Goal: Information Seeking & Learning: Learn about a topic

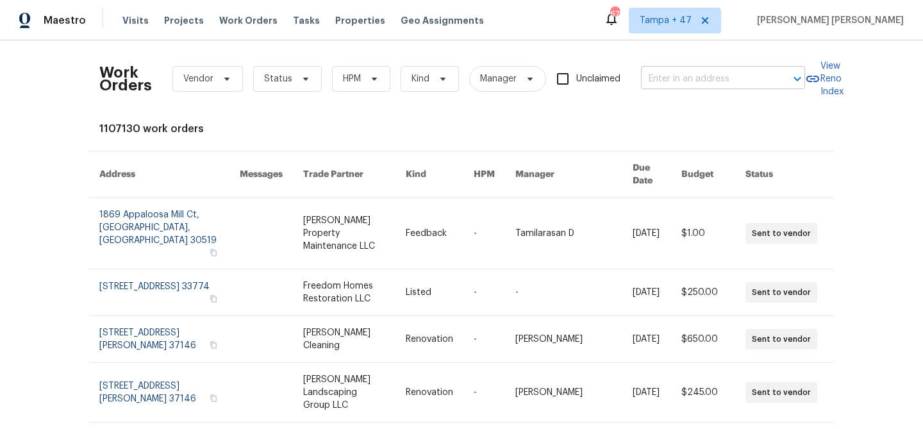
click at [744, 75] on input "text" at bounding box center [705, 79] width 128 height 20
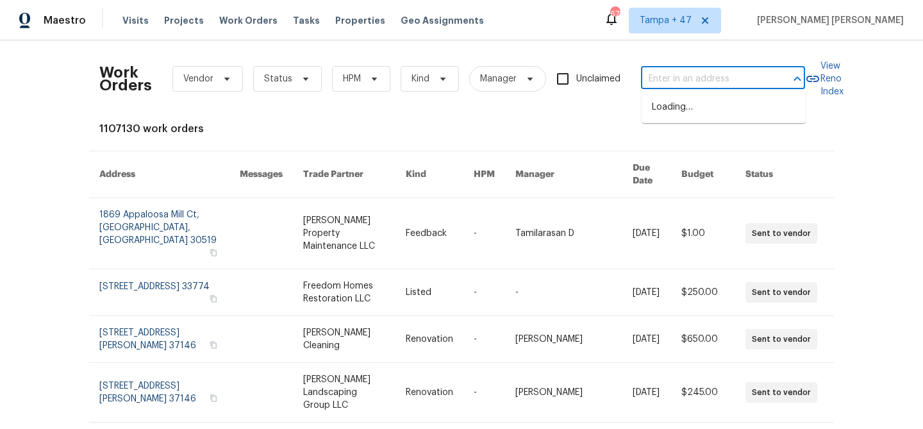
paste input "[STREET_ADDRESS]"
type input "[STREET_ADDRESS]"
click at [711, 104] on li "[STREET_ADDRESS]" at bounding box center [724, 107] width 164 height 21
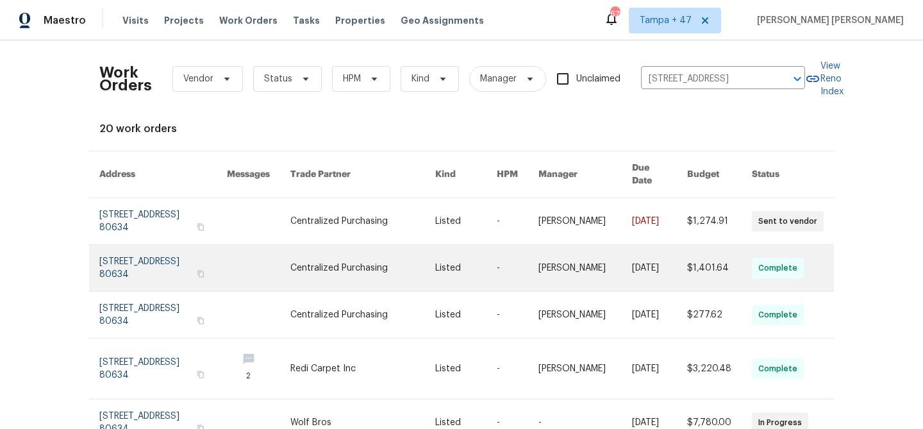
click at [678, 245] on link at bounding box center [659, 268] width 55 height 46
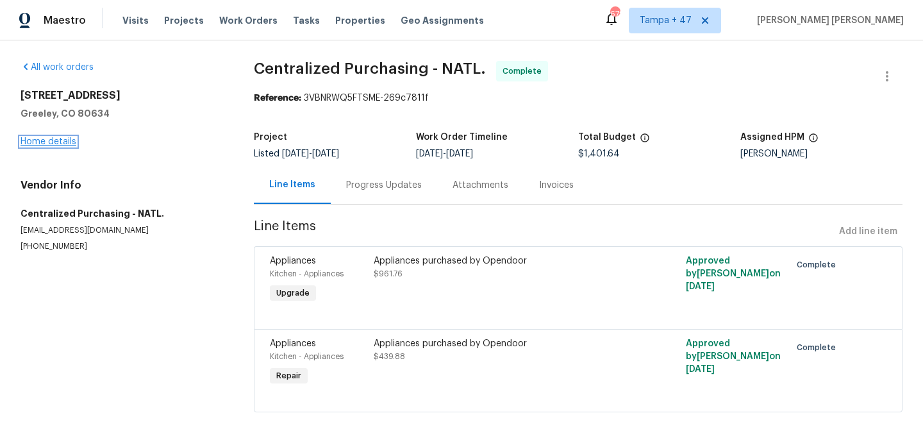
click at [64, 146] on link "Home details" at bounding box center [49, 141] width 56 height 9
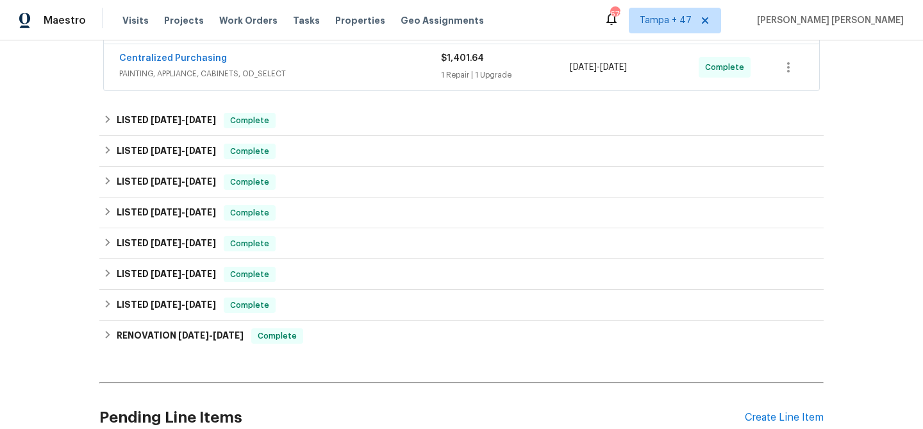
scroll to position [464, 0]
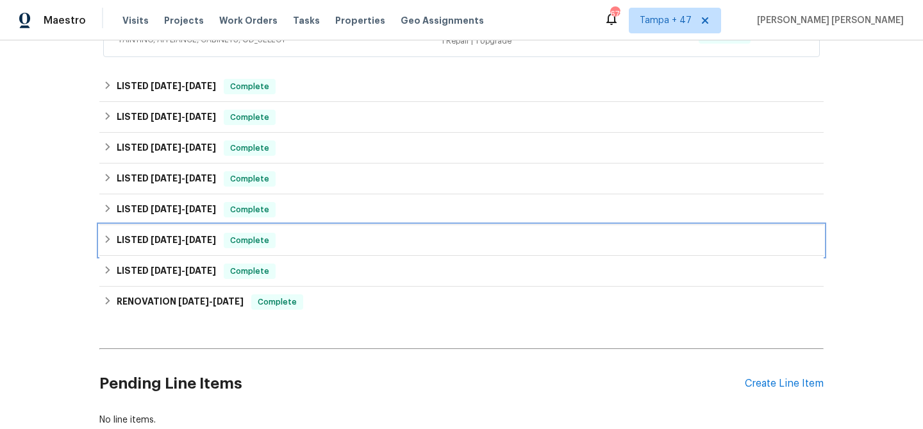
click at [272, 238] on span "Complete" at bounding box center [249, 240] width 49 height 13
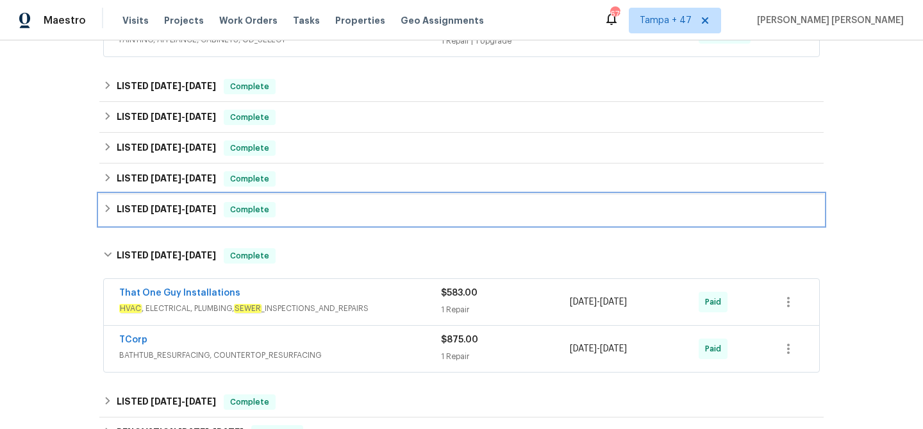
click at [304, 202] on div "LISTED 3/20/25 - 3/25/25 Complete" at bounding box center [461, 209] width 717 height 15
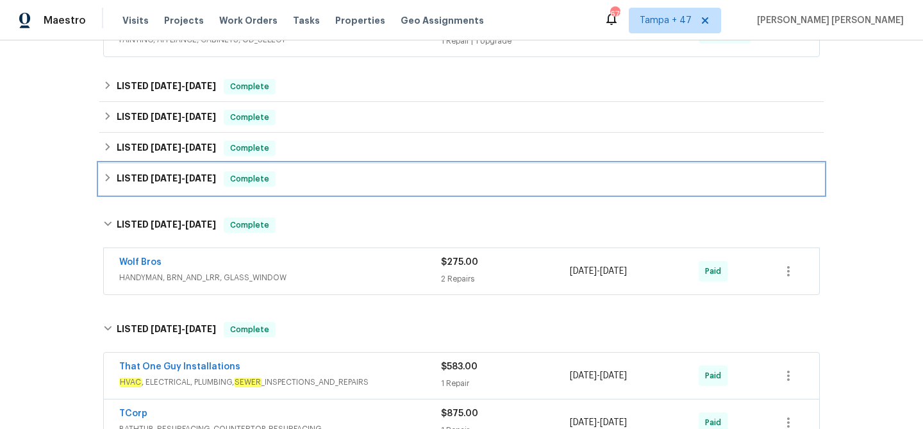
click at [331, 163] on div "LISTED 3/26/25 - 3/27/25 Complete" at bounding box center [461, 178] width 724 height 31
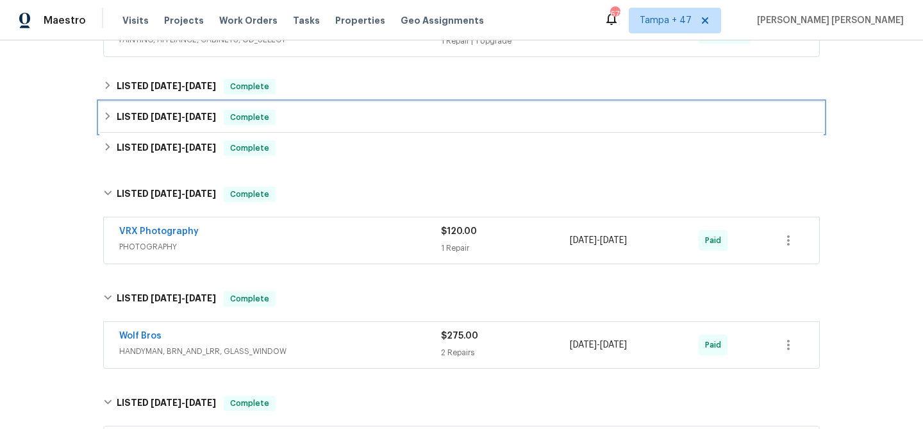
click at [353, 131] on div "LISTED 8/5/25 - 8/7/25 Complete" at bounding box center [461, 117] width 724 height 31
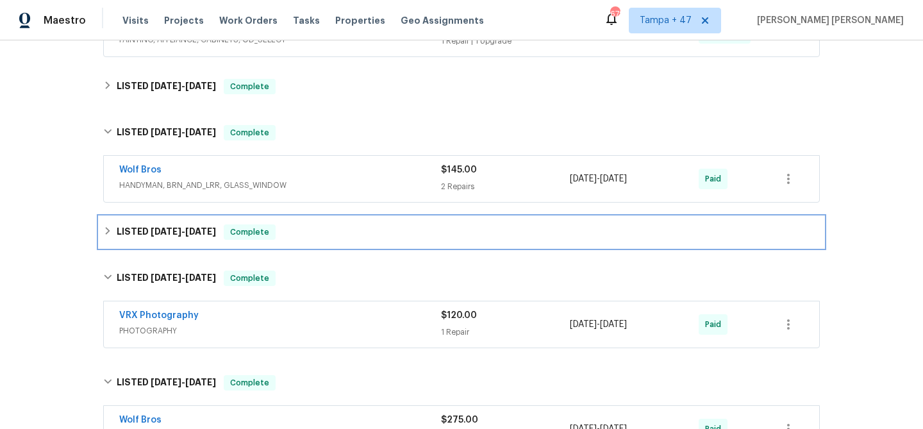
click at [339, 228] on div "LISTED 6/12/25 - 7/21/25 Complete" at bounding box center [461, 231] width 717 height 15
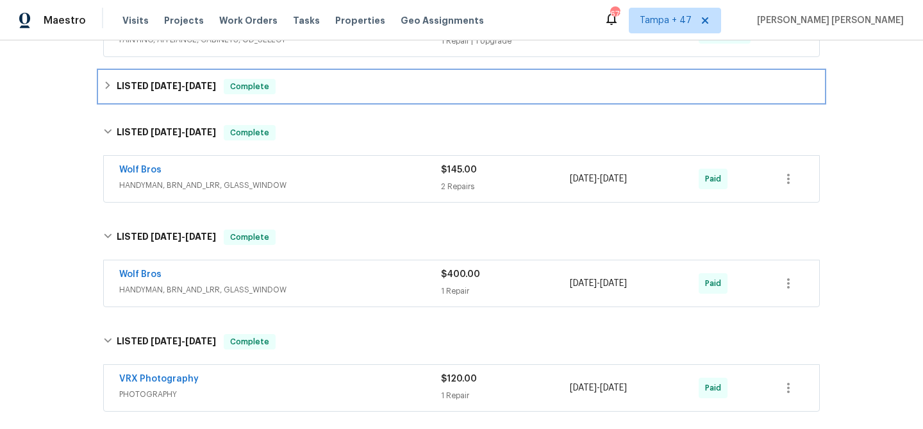
click at [381, 88] on div "LISTED 8/13/25 - 8/15/25 Complete" at bounding box center [461, 86] width 717 height 15
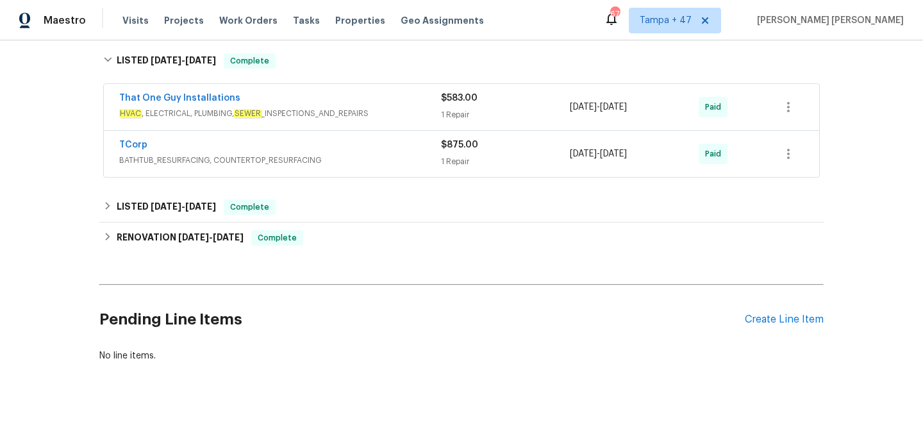
scroll to position [1019, 0]
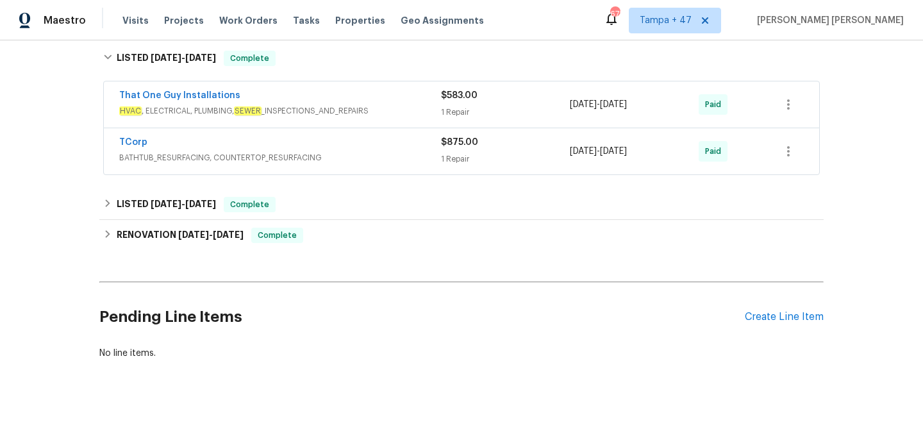
click at [328, 157] on span "BATHTUB_RESURFACING, COUNTERTOP_RESURFACING" at bounding box center [280, 157] width 322 height 13
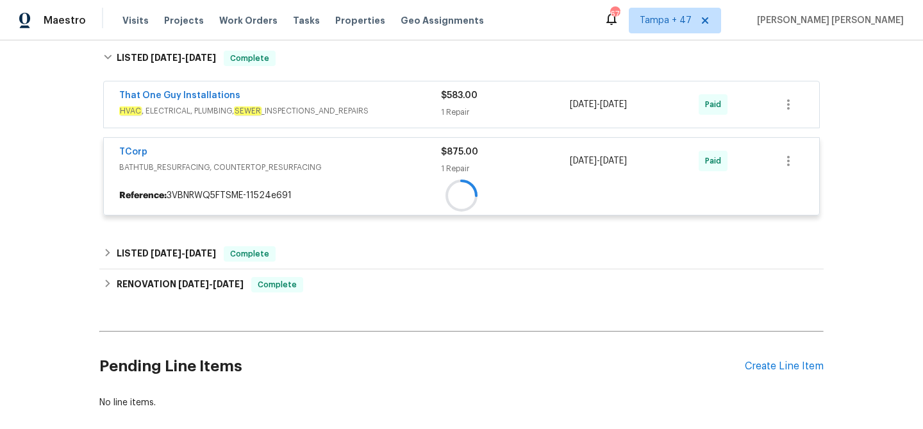
scroll to position [987, 0]
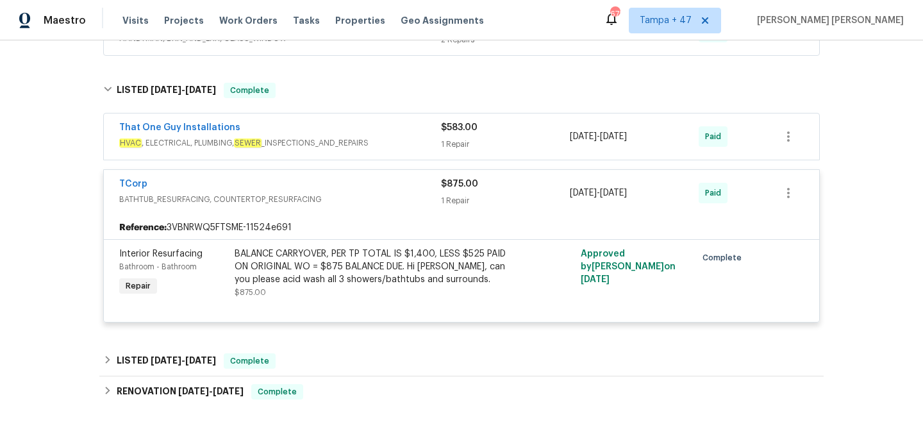
click at [380, 141] on span "HVAC , ELECTRICAL, PLUMBING, SEWER _INSPECTIONS_AND_REPAIRS" at bounding box center [280, 143] width 322 height 13
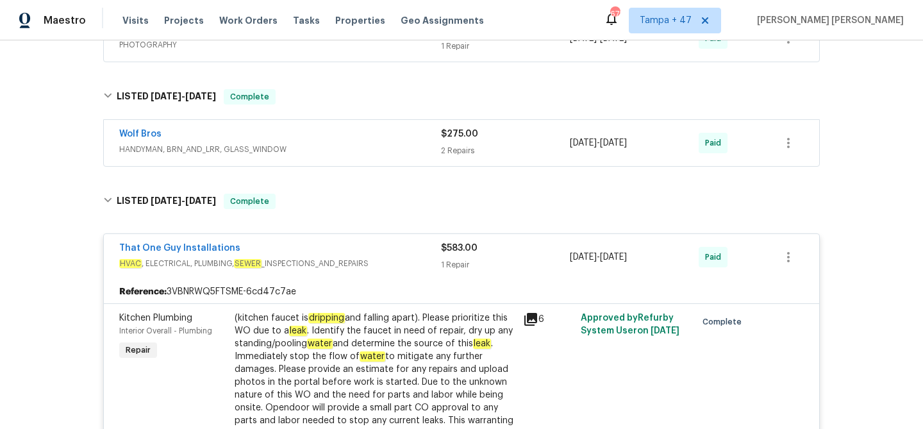
click at [390, 138] on div "Wolf Bros" at bounding box center [280, 135] width 322 height 15
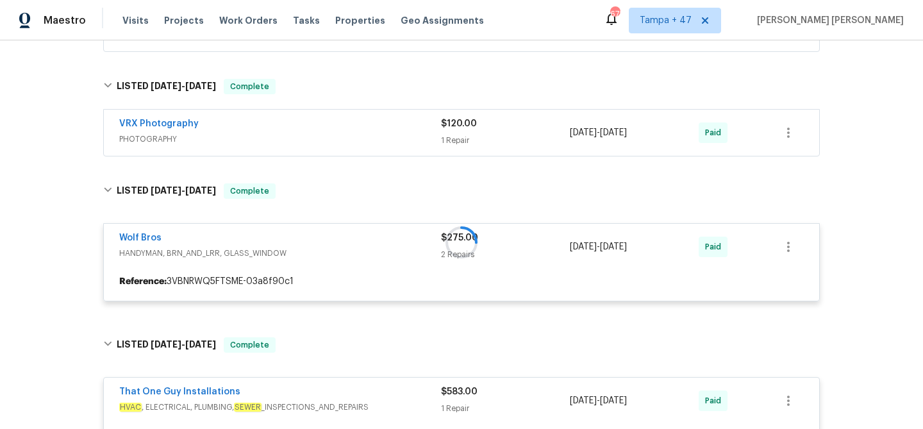
scroll to position [781, 0]
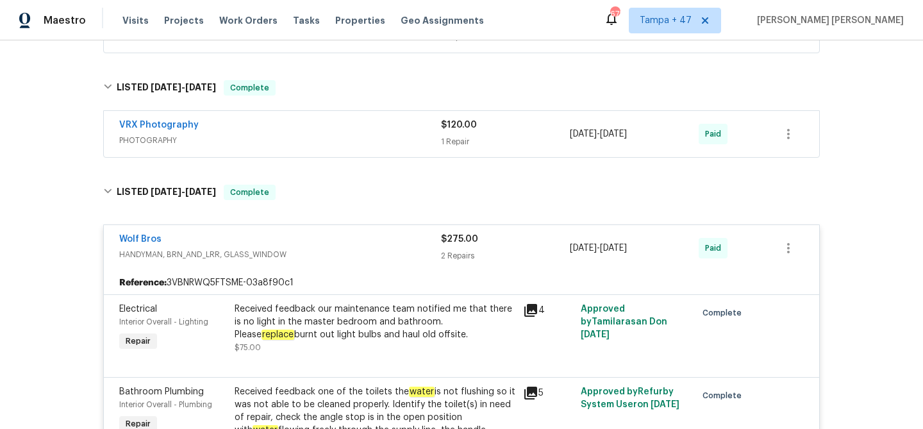
click at [404, 117] on div "VRX Photography PHOTOGRAPHY $120.00 1 Repair 3/26/2025 - 3/27/2025 Paid" at bounding box center [462, 134] width 716 height 46
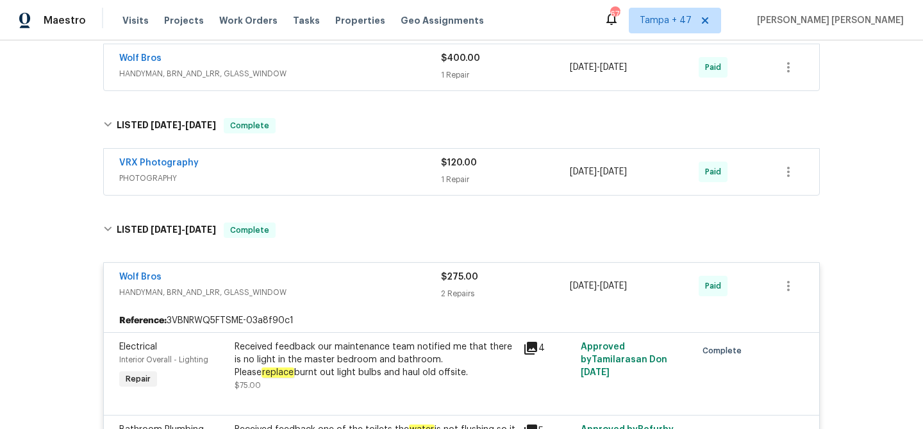
scroll to position [685, 0]
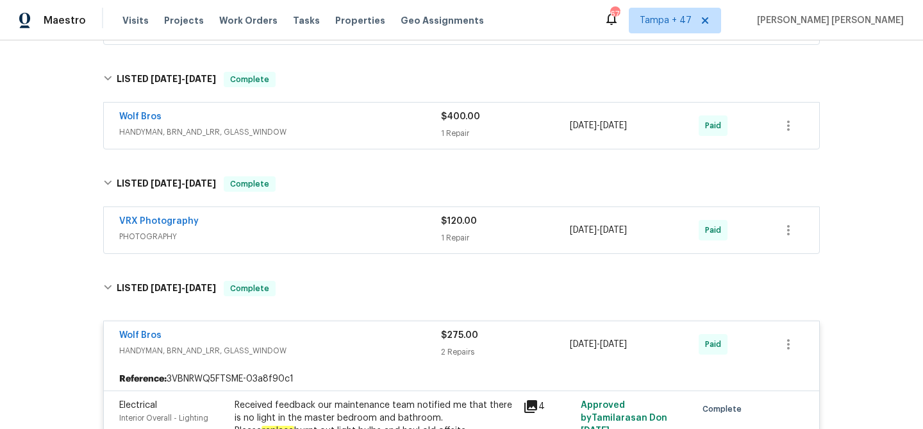
click at [412, 239] on span "PHOTOGRAPHY" at bounding box center [280, 236] width 322 height 13
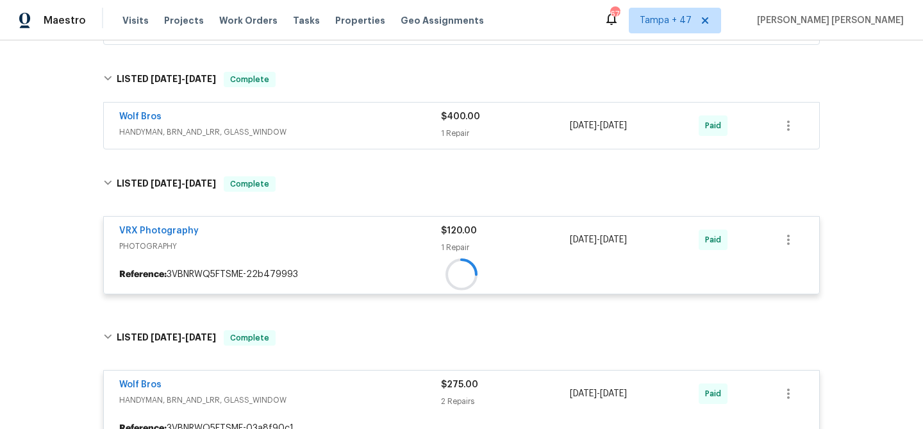
scroll to position [619, 0]
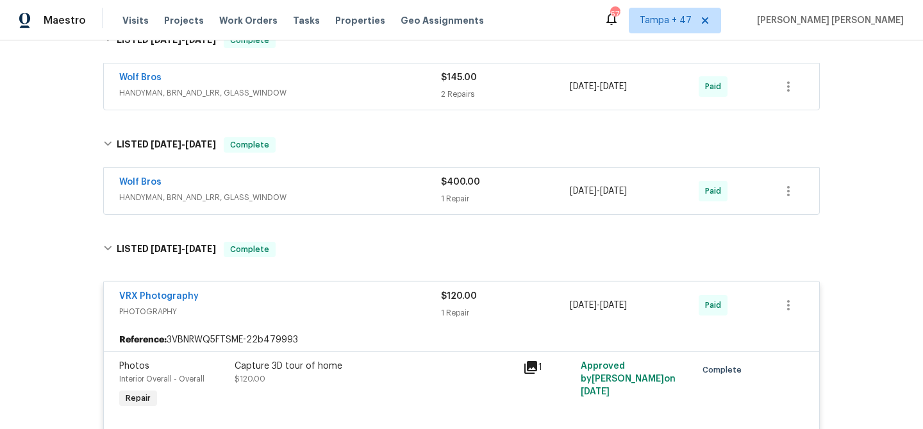
click at [424, 196] on span "HANDYMAN, BRN_AND_LRR, GLASS_WINDOW" at bounding box center [280, 197] width 322 height 13
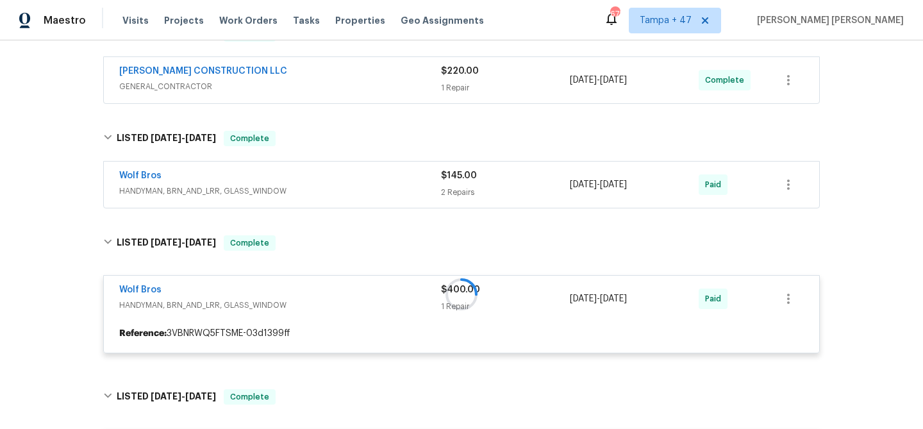
scroll to position [520, 0]
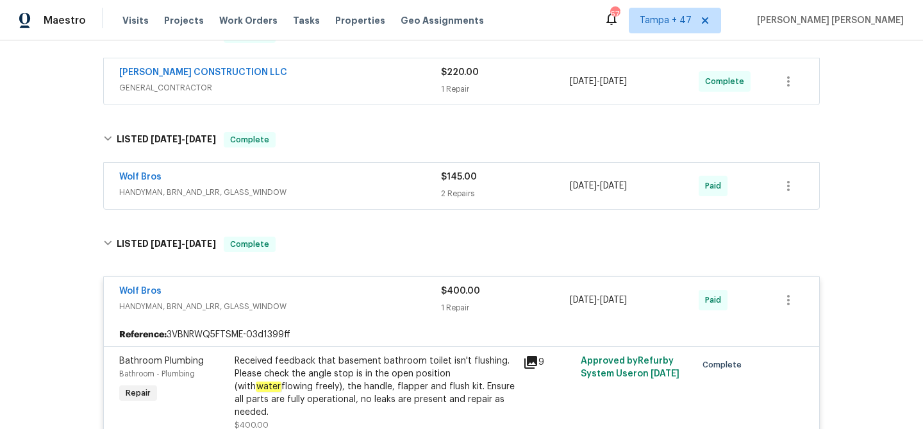
click at [430, 174] on div "Wolf Bros" at bounding box center [280, 178] width 322 height 15
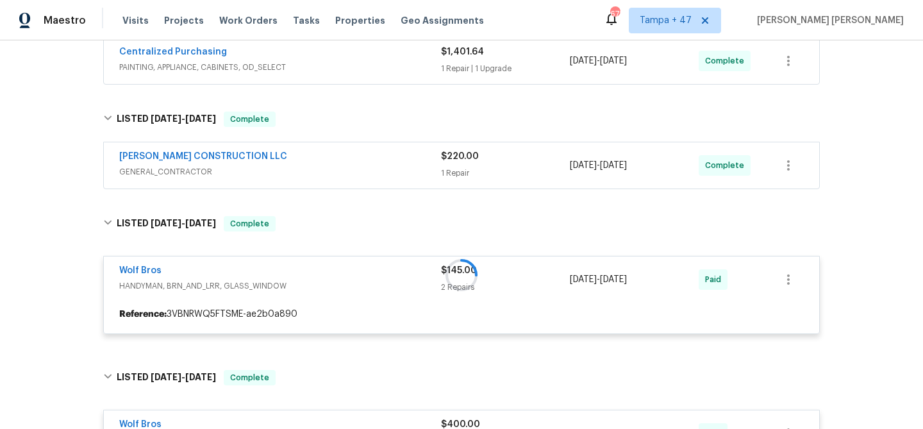
scroll to position [430, 0]
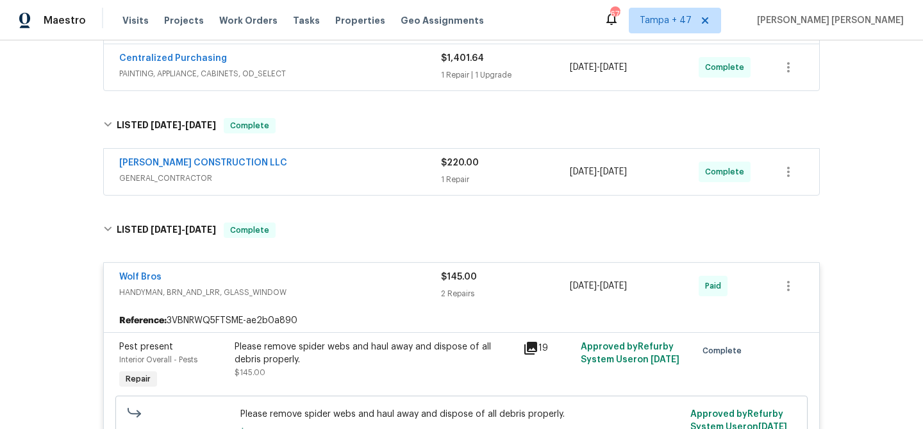
click at [417, 174] on span "GENERAL_CONTRACTOR" at bounding box center [280, 178] width 322 height 13
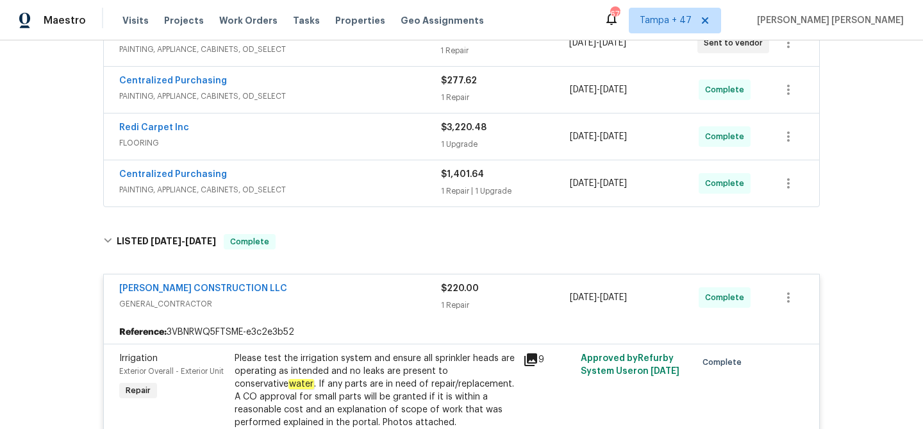
click at [406, 184] on span "PAINTING, APPLIANCE, CABINETS, OD_SELECT" at bounding box center [280, 189] width 322 height 13
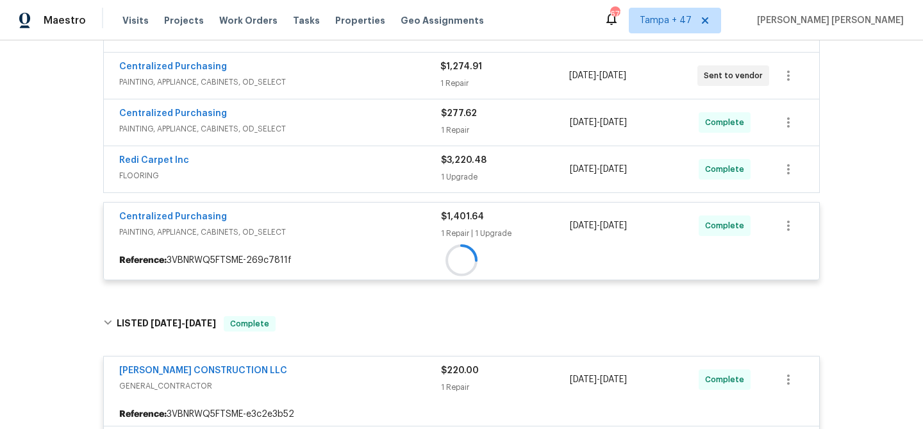
scroll to position [249, 0]
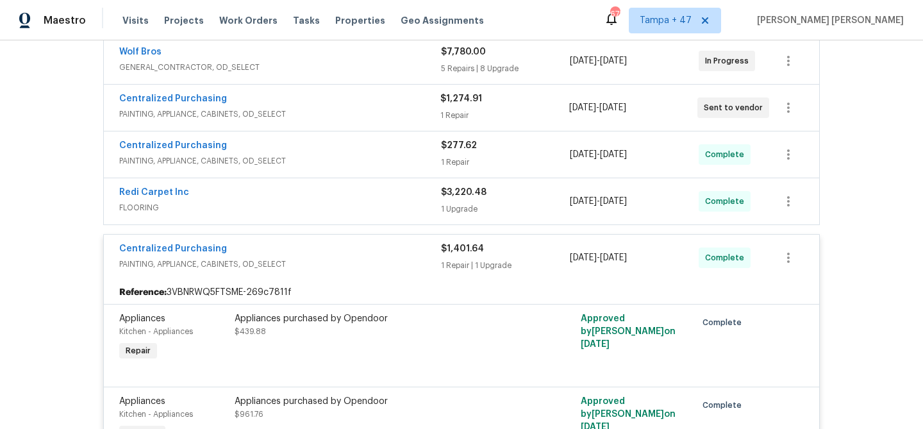
click at [404, 210] on span "FLOORING" at bounding box center [280, 207] width 322 height 13
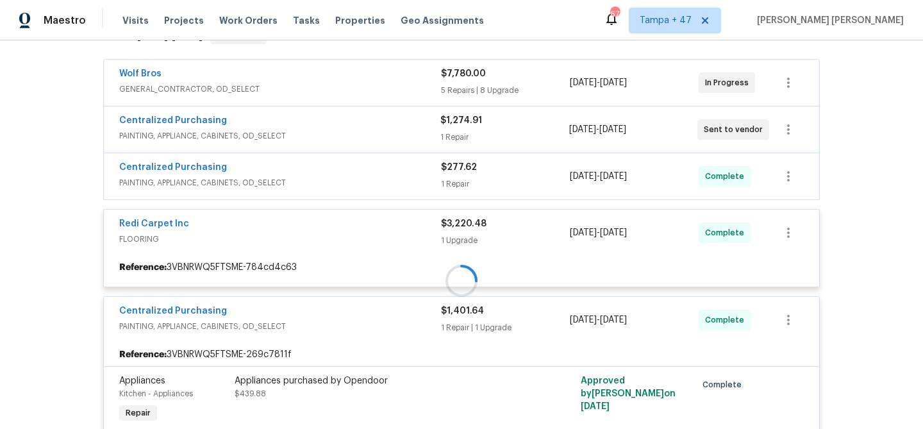
scroll to position [224, 0]
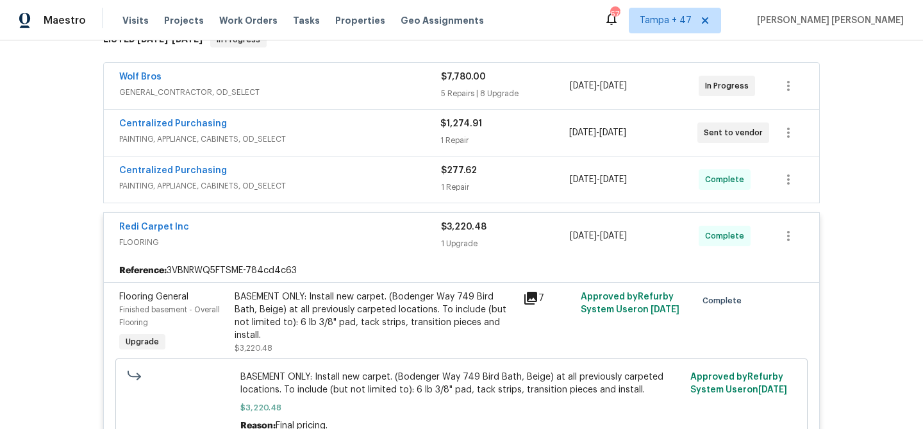
click at [419, 177] on div "Centralized Purchasing" at bounding box center [280, 171] width 322 height 15
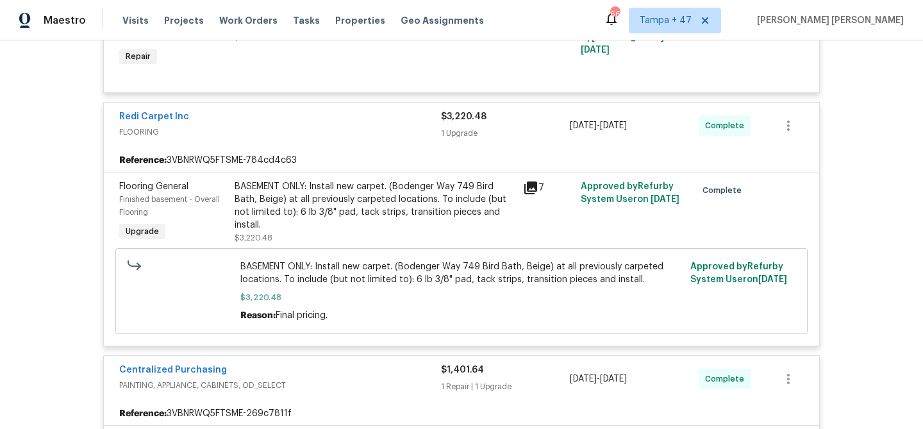
scroll to position [458, 0]
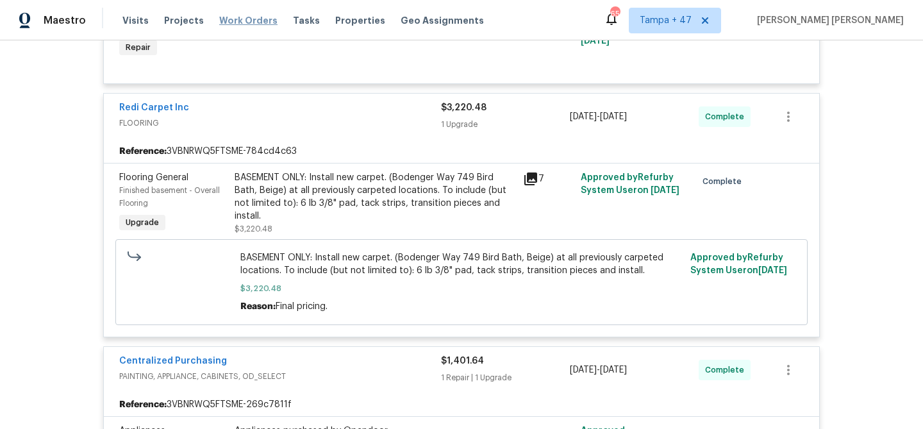
click at [240, 19] on span "Work Orders" at bounding box center [248, 20] width 58 height 13
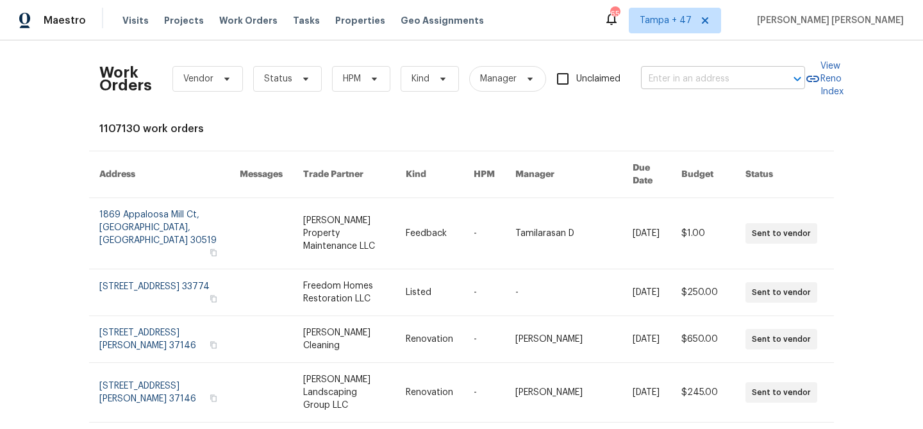
click at [713, 81] on input "text" at bounding box center [705, 79] width 128 height 20
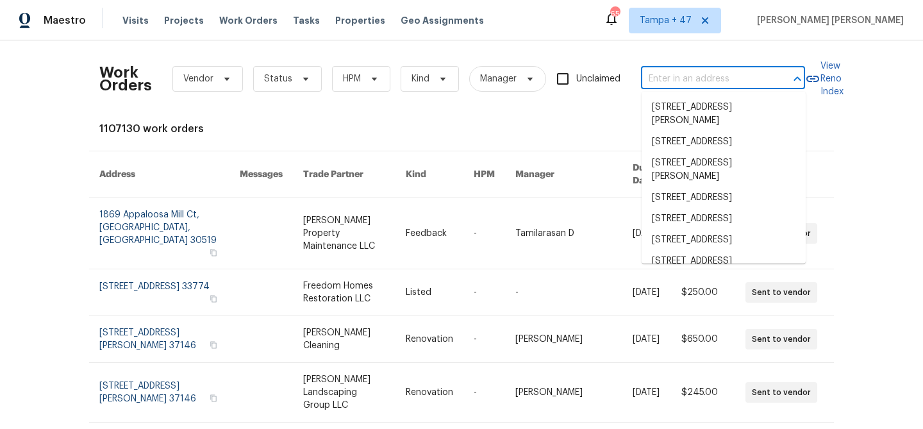
paste input "612 N Logan St, Olathe, KS 66061"
type input "612 N Logan St, Olathe, KS 66061"
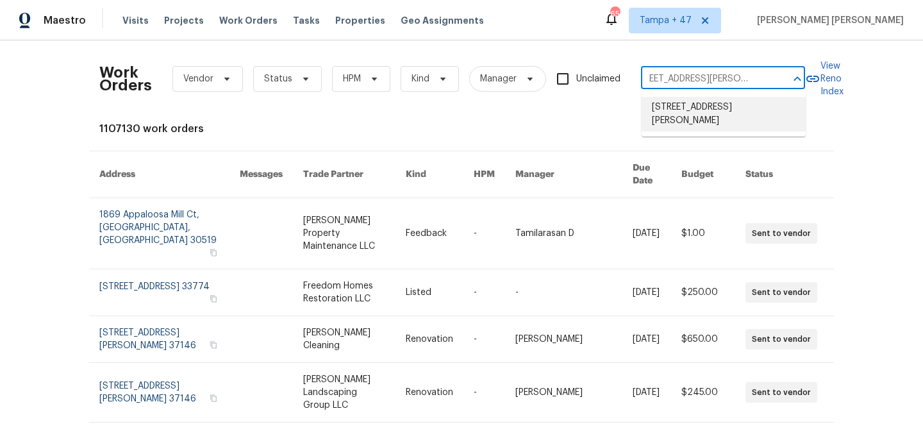
click at [699, 108] on li "612 N Logan St, Olathe, KS 66061" at bounding box center [724, 114] width 164 height 35
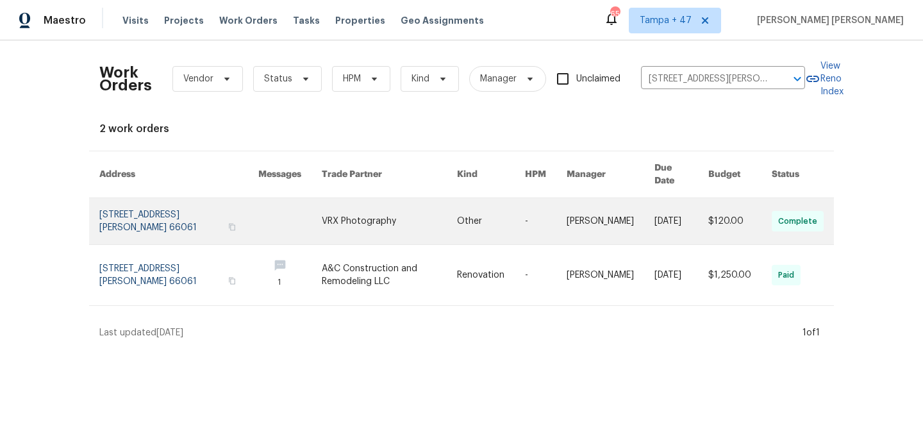
click at [655, 198] on link at bounding box center [682, 221] width 54 height 46
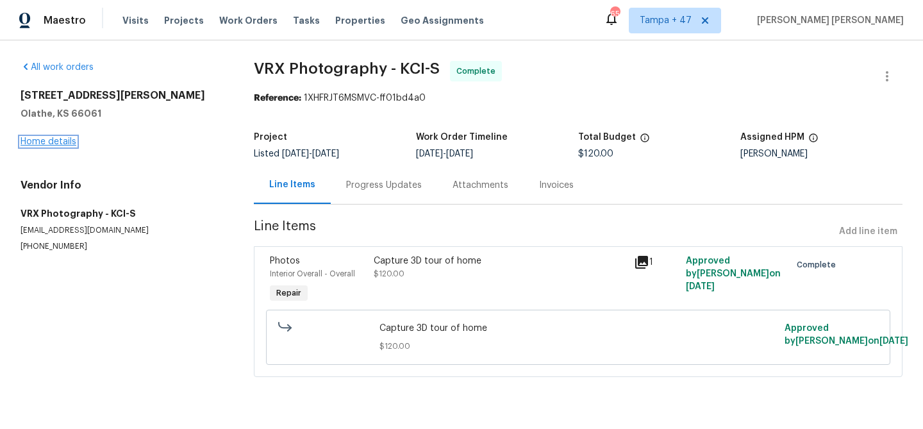
click at [57, 142] on link "Home details" at bounding box center [49, 141] width 56 height 9
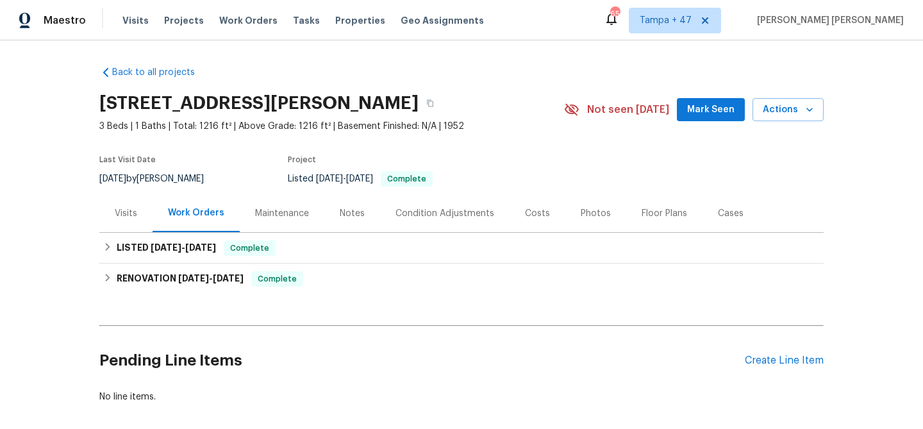
click at [136, 214] on div "Visits" at bounding box center [126, 213] width 22 height 13
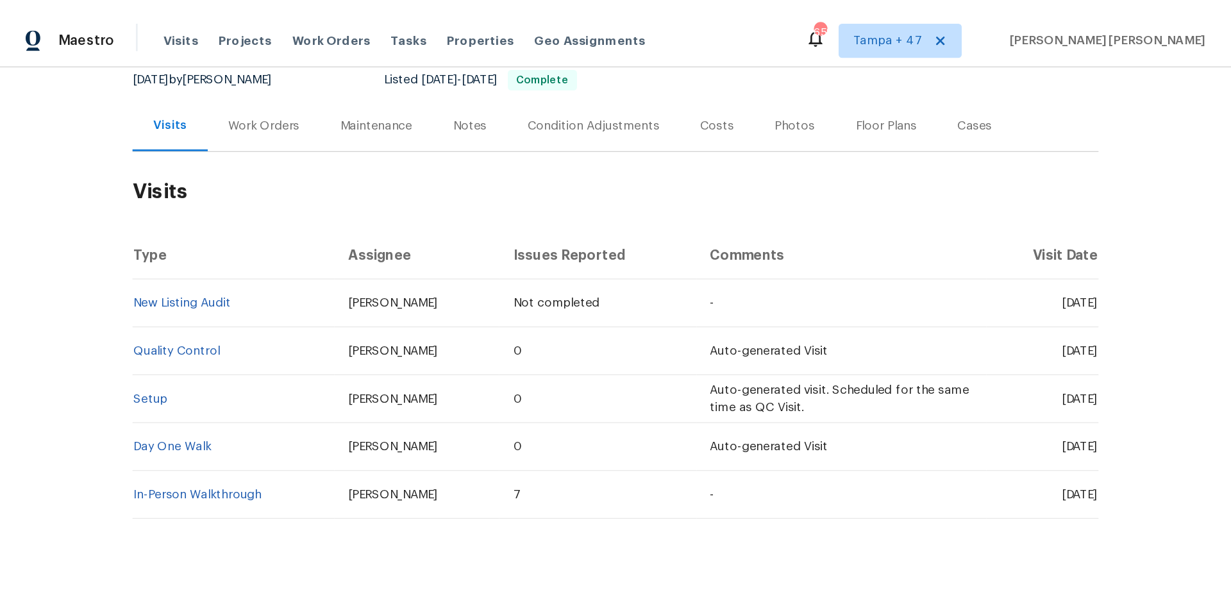
scroll to position [166, 0]
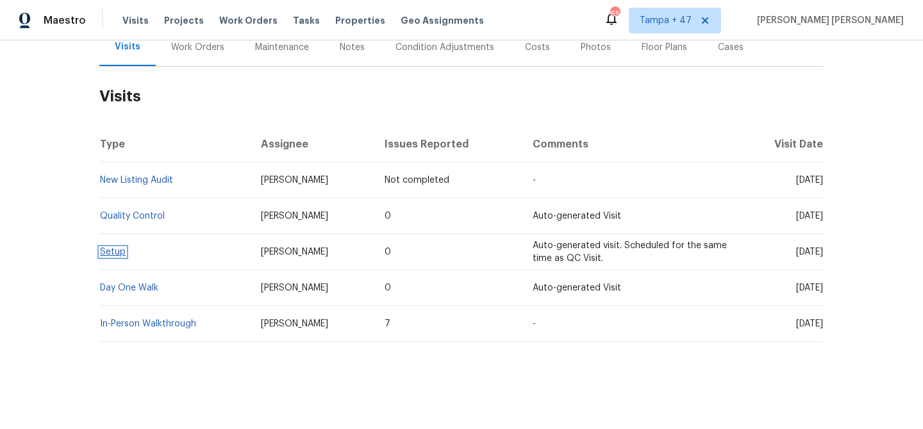
click at [113, 253] on link "Setup" at bounding box center [113, 251] width 26 height 9
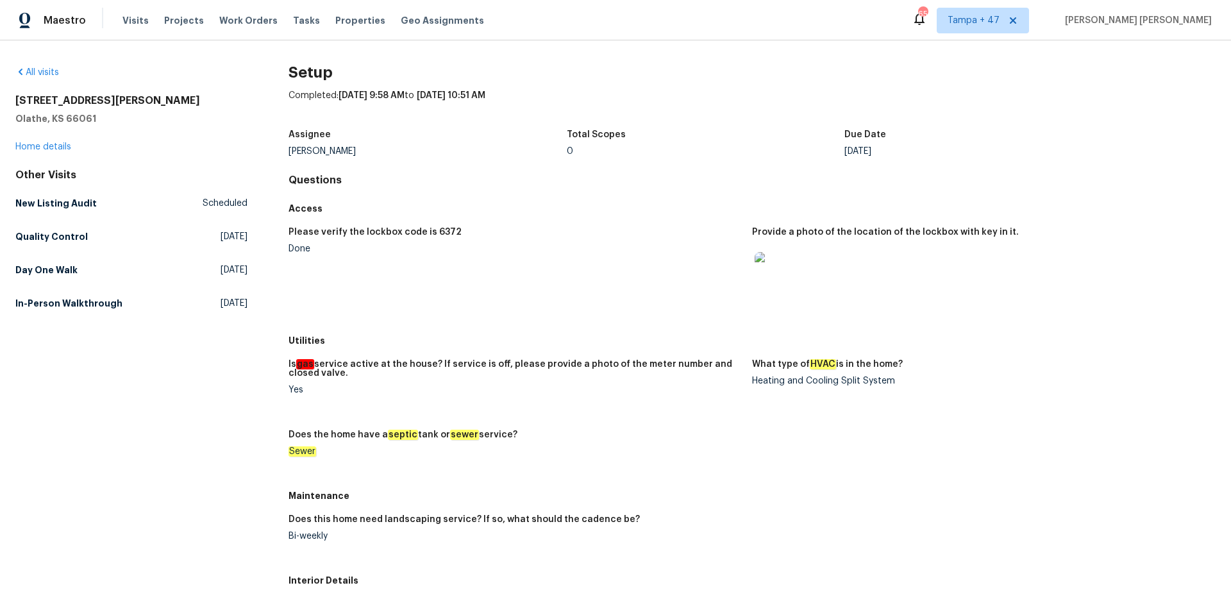
click at [572, 299] on figure "Please verify the lockbox code is 6372 Done" at bounding box center [521, 275] width 464 height 94
click at [89, 285] on div "Other Visits New Listing Audit Scheduled Quality Control Wed, Aug 27 2025 Day O…" at bounding box center [131, 242] width 232 height 146
click at [92, 303] on h5 "In-Person Walkthrough" at bounding box center [68, 303] width 107 height 13
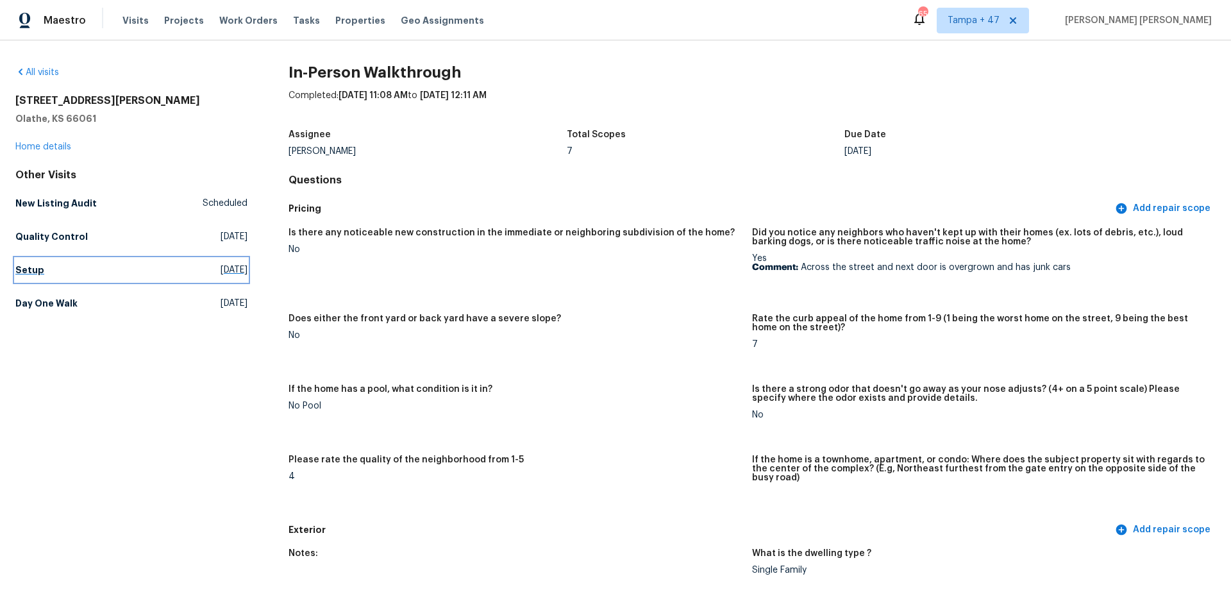
click at [70, 278] on link "Setup Mon, Aug 25 2025" at bounding box center [131, 269] width 232 height 23
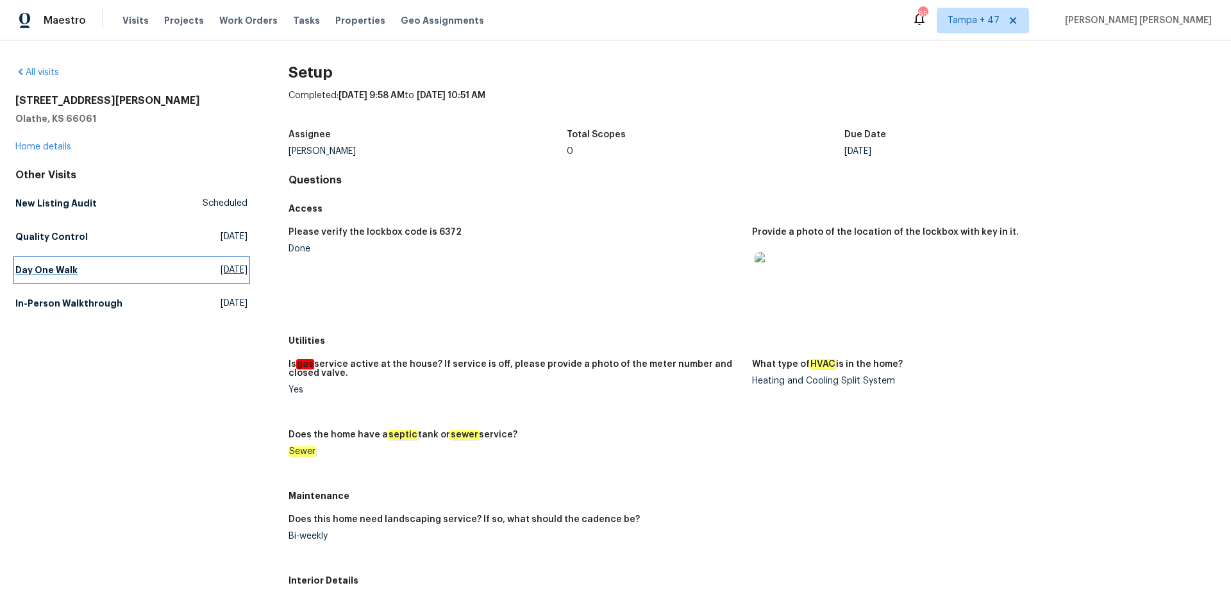
click at [61, 269] on h5 "Day One Walk" at bounding box center [46, 270] width 62 height 13
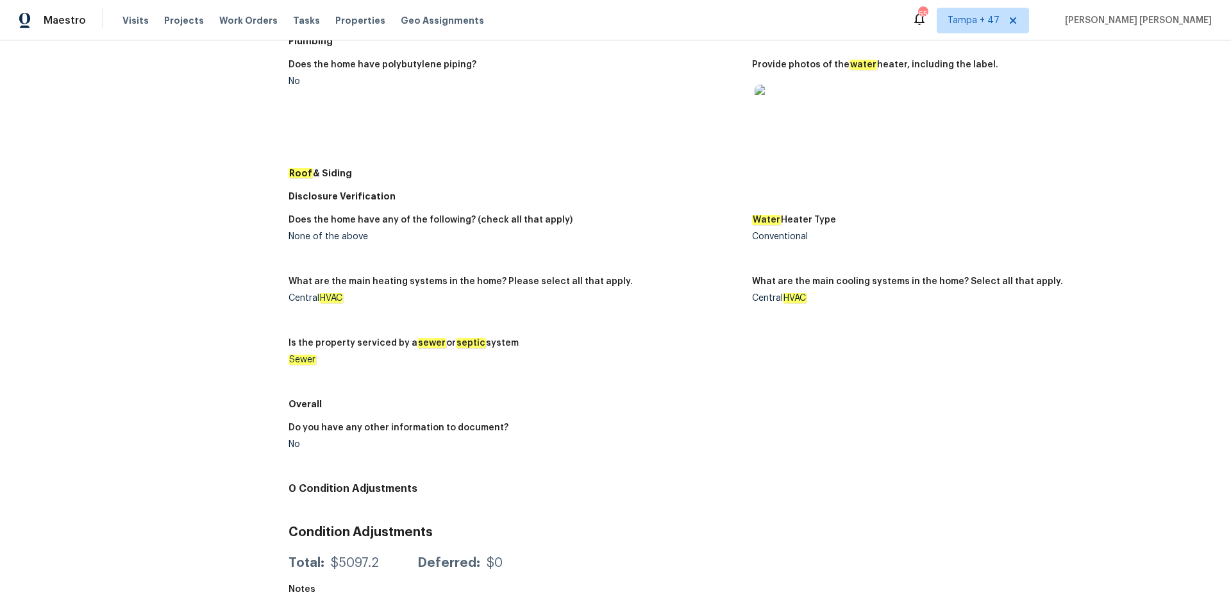
scroll to position [488, 0]
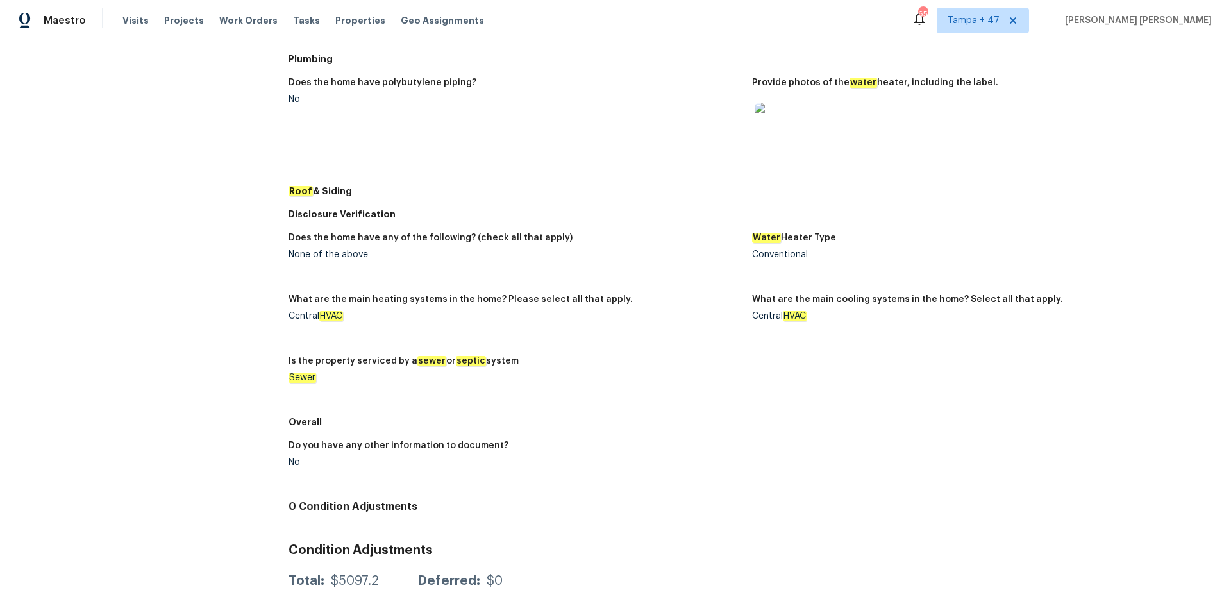
click at [767, 122] on img at bounding box center [775, 123] width 41 height 41
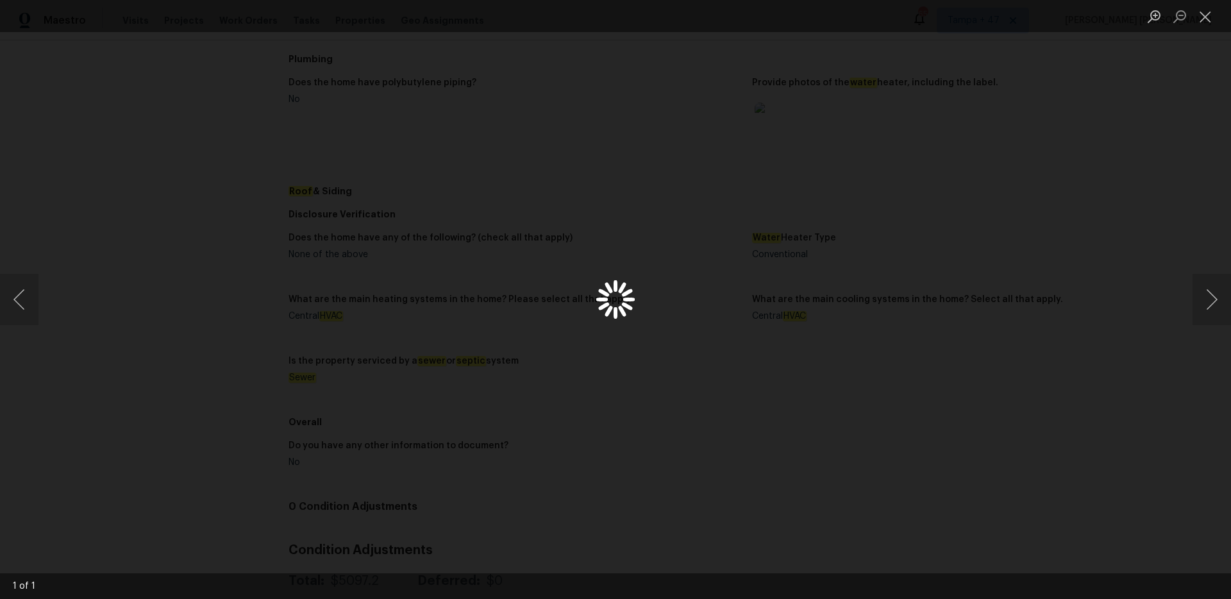
click at [691, 257] on div "Lightbox" at bounding box center [615, 299] width 1231 height 599
click at [601, 238] on img "Lightbox" at bounding box center [615, 299] width 618 height 301
click at [601, 238] on img "Lightbox" at bounding box center [630, 362] width 1242 height 604
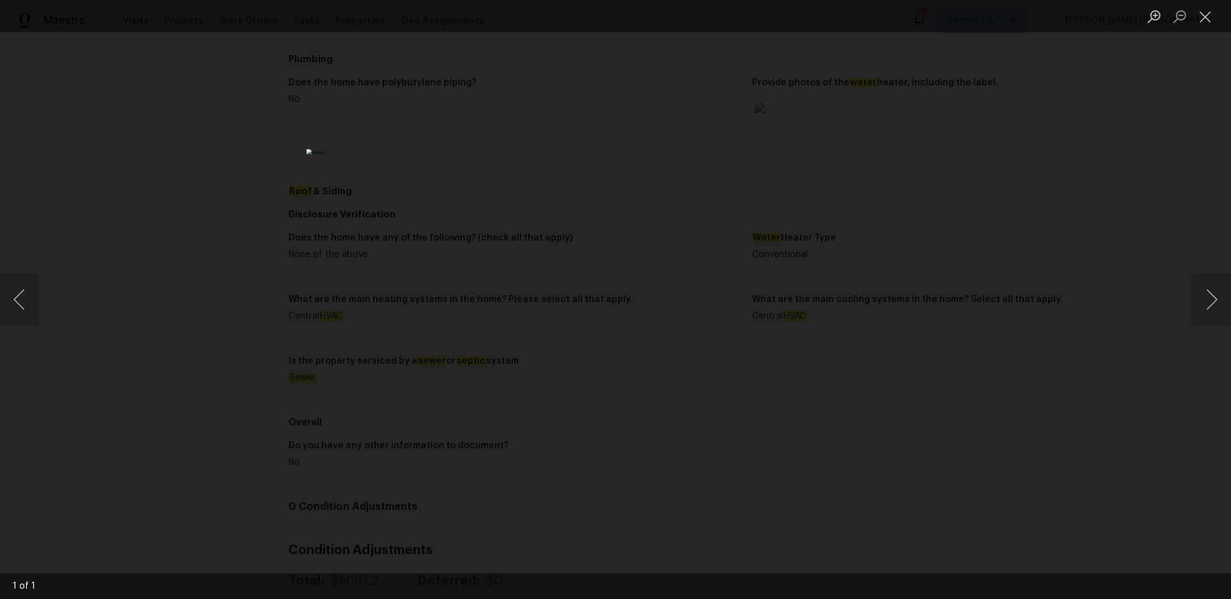
click at [390, 121] on div "Lightbox" at bounding box center [615, 299] width 1231 height 599
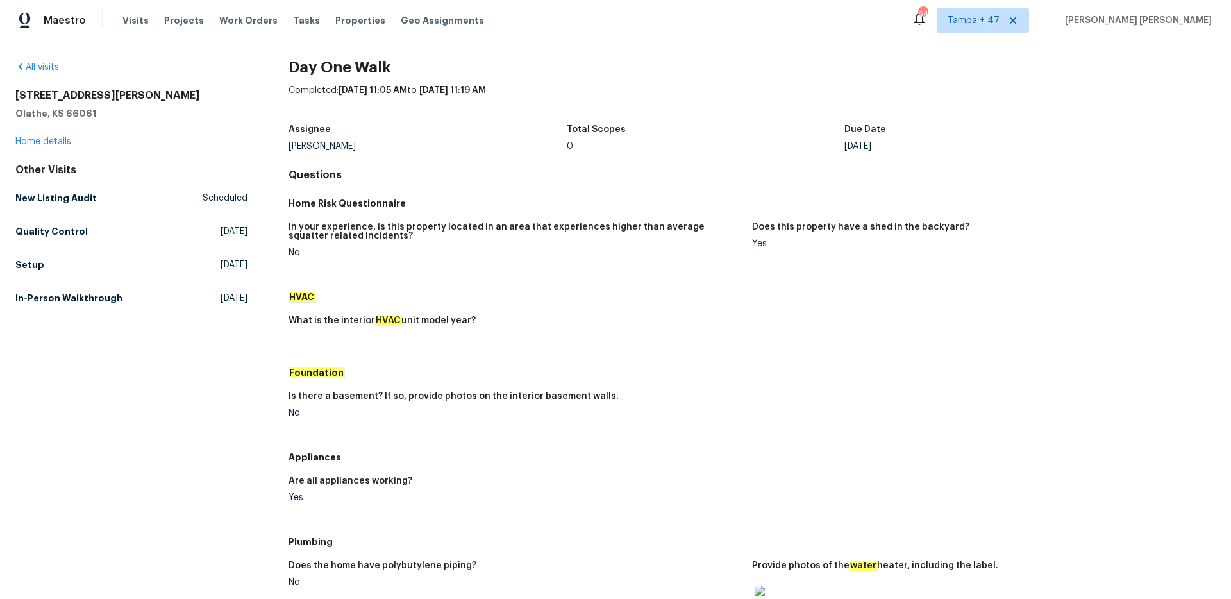
scroll to position [0, 0]
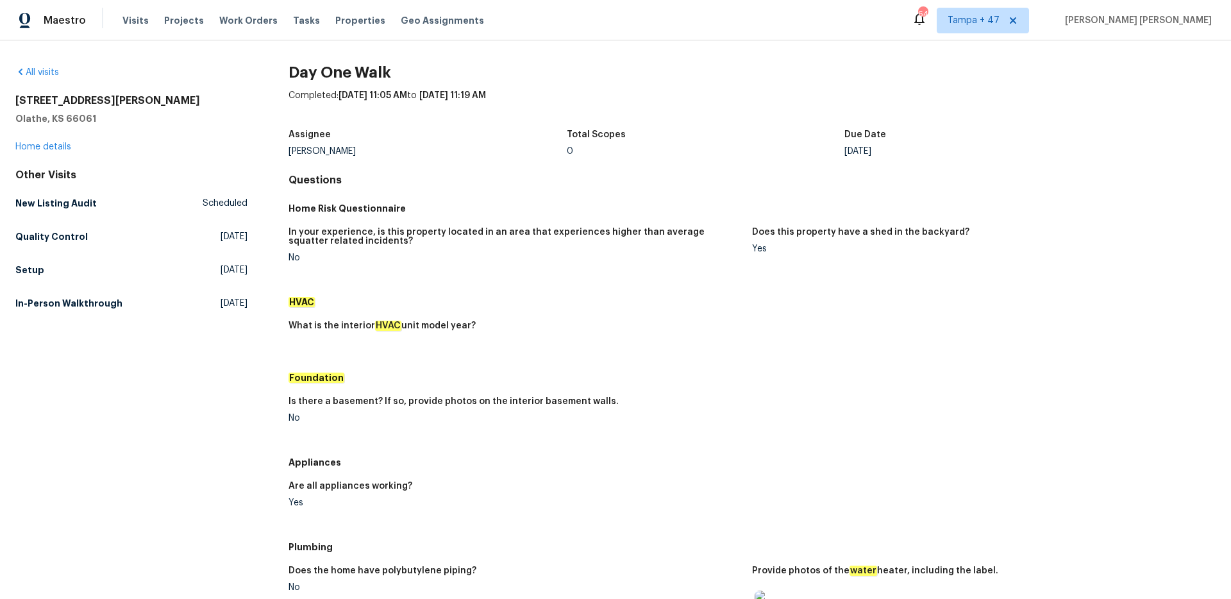
click at [92, 382] on div "All visits 612 N Logan St Olathe, KS 66061 Home details Other Visits New Listin…" at bounding box center [131, 595] width 232 height 1058
click at [96, 303] on h5 "In-Person Walkthrough" at bounding box center [68, 303] width 107 height 13
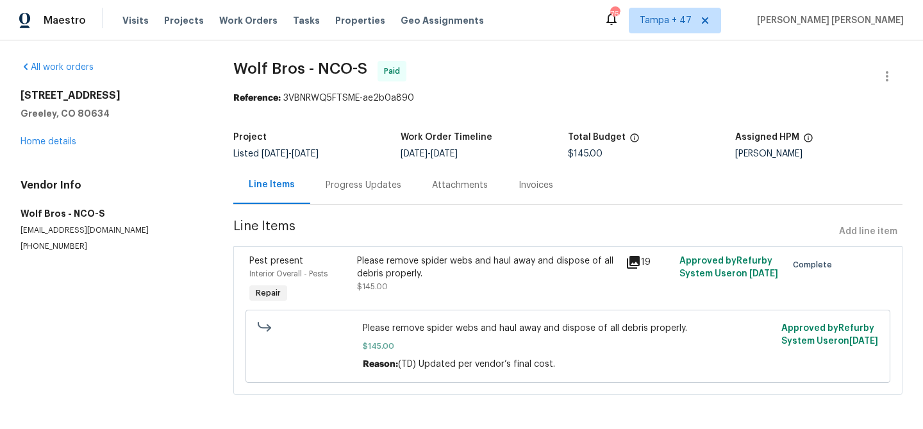
click at [343, 192] on div "Progress Updates" at bounding box center [363, 185] width 106 height 38
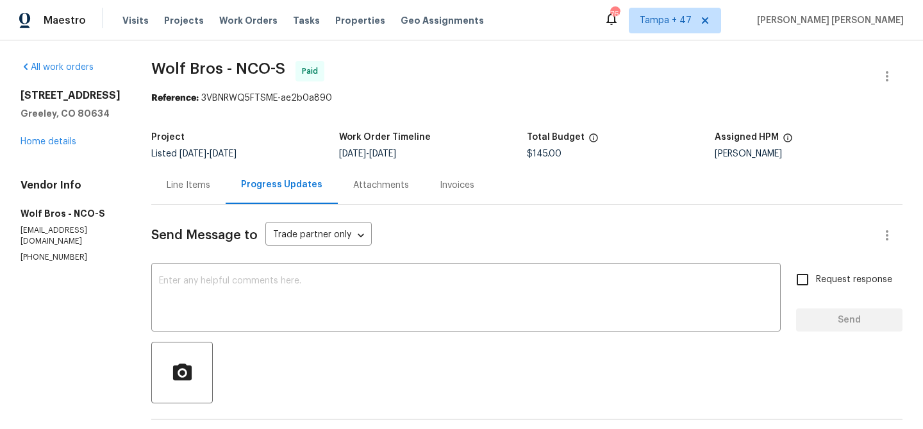
click at [156, 178] on div "Line Items" at bounding box center [188, 185] width 74 height 38
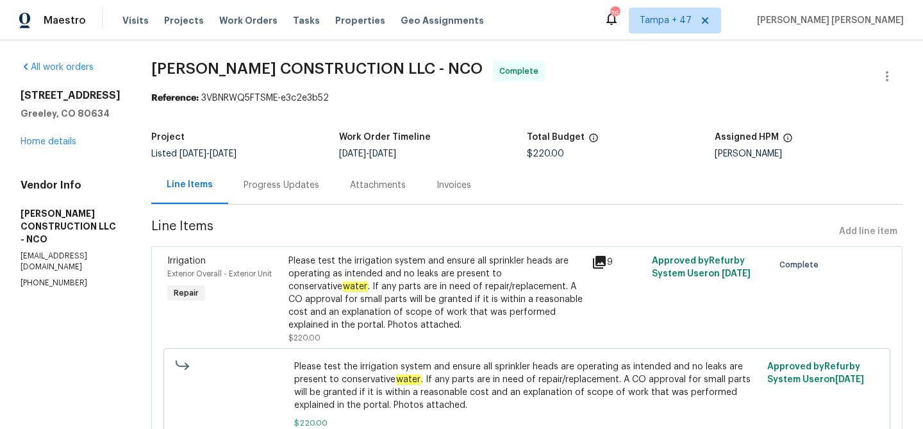
click at [272, 192] on div "Progress Updates" at bounding box center [281, 185] width 106 height 38
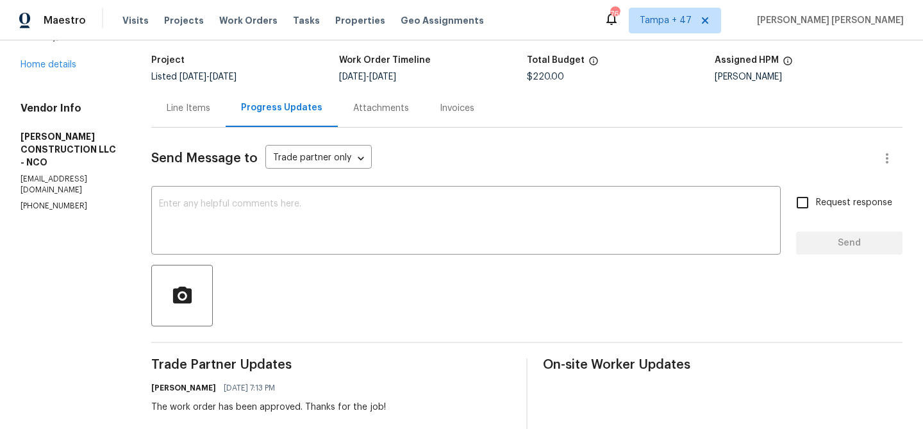
scroll to position [51, 0]
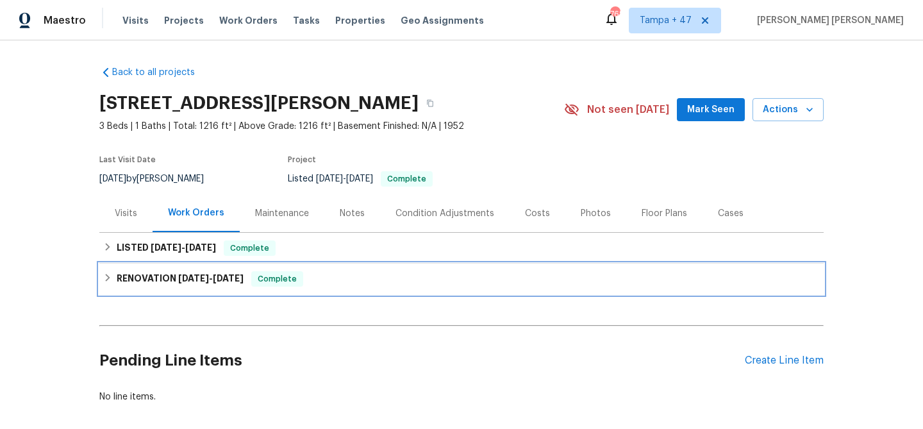
click at [205, 276] on span "[DATE]" at bounding box center [193, 278] width 31 height 9
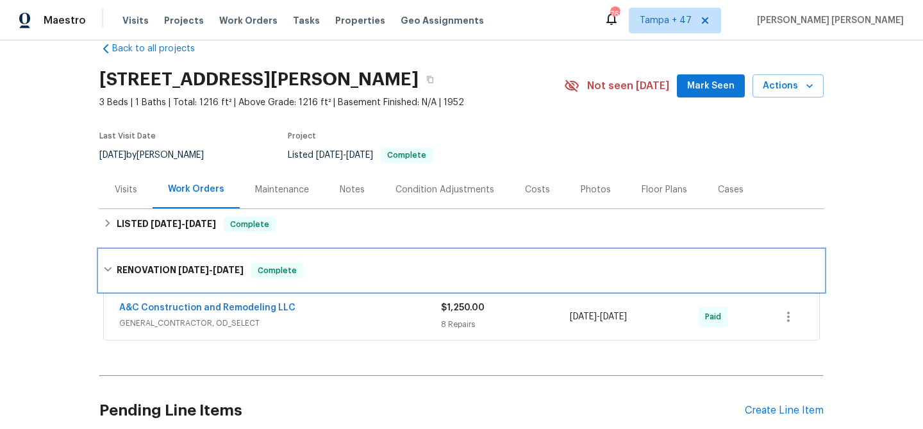
scroll to position [27, 0]
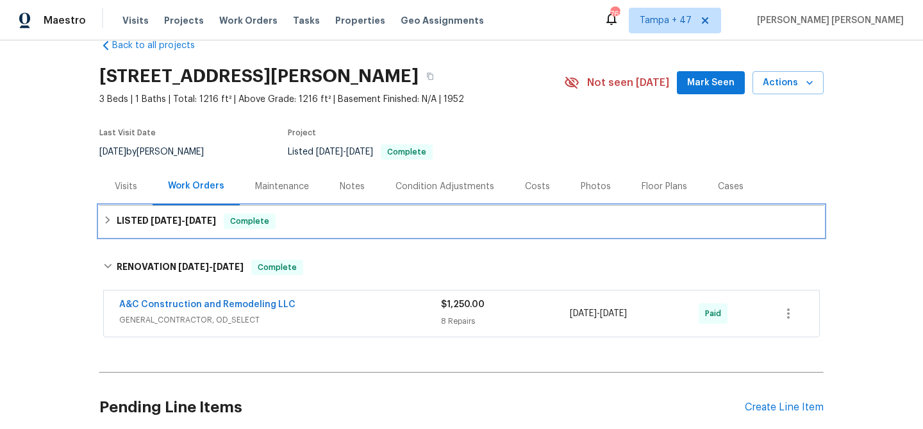
click at [273, 226] on div "LISTED 9/3/25 - 9/4/25 Complete" at bounding box center [461, 221] width 717 height 15
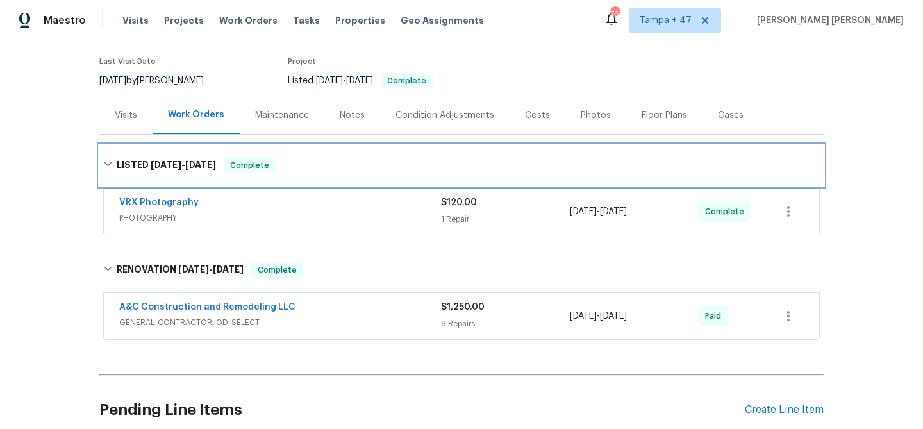
scroll to position [176, 0]
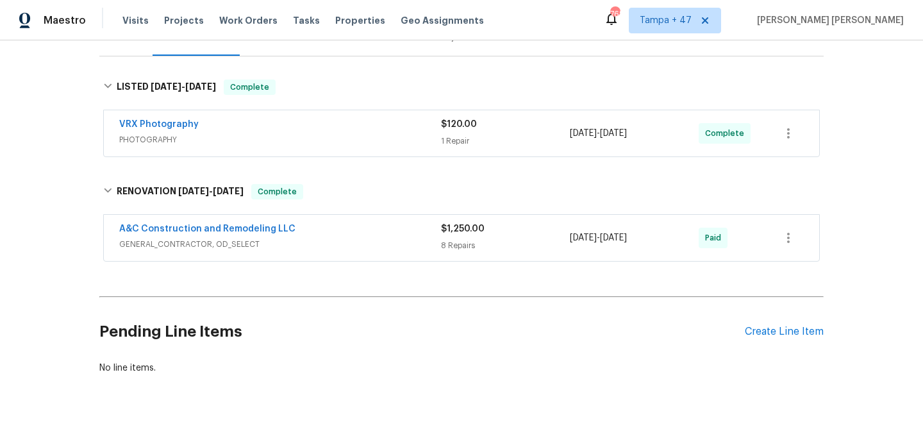
click at [386, 233] on div "A&C Construction and Remodeling LLC" at bounding box center [280, 229] width 322 height 15
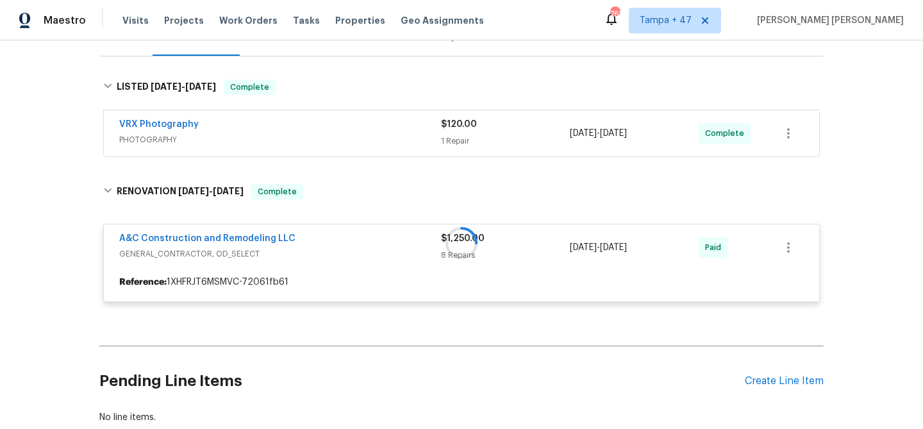
click at [423, 137] on span "PHOTOGRAPHY" at bounding box center [280, 139] width 322 height 13
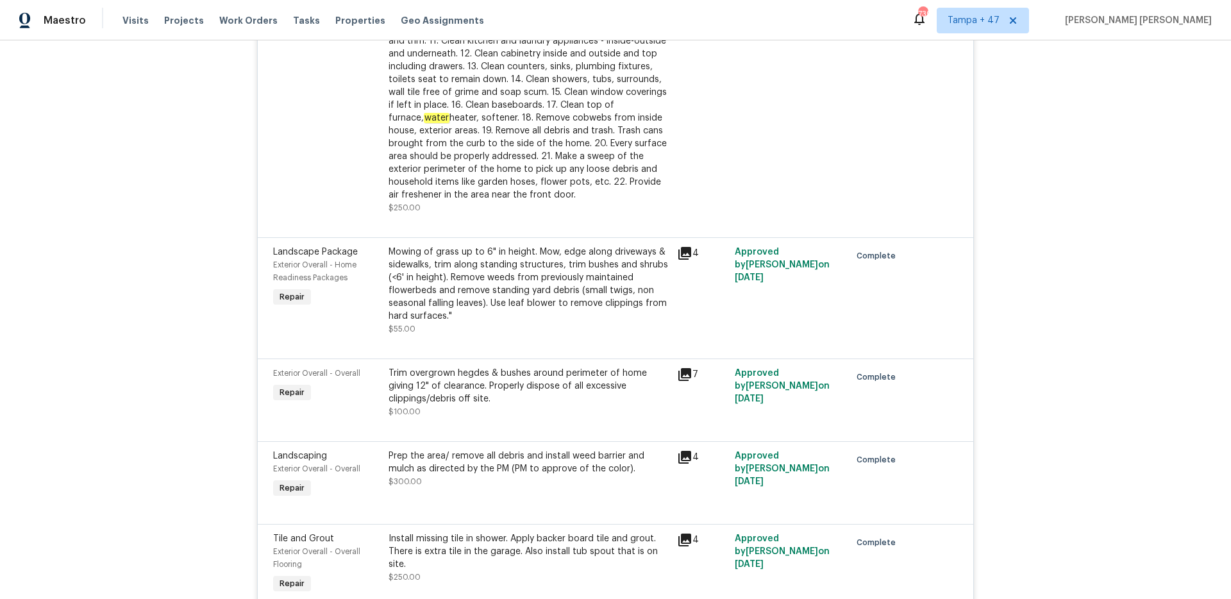
scroll to position [1100, 0]
